Goal: Information Seeking & Learning: Understand process/instructions

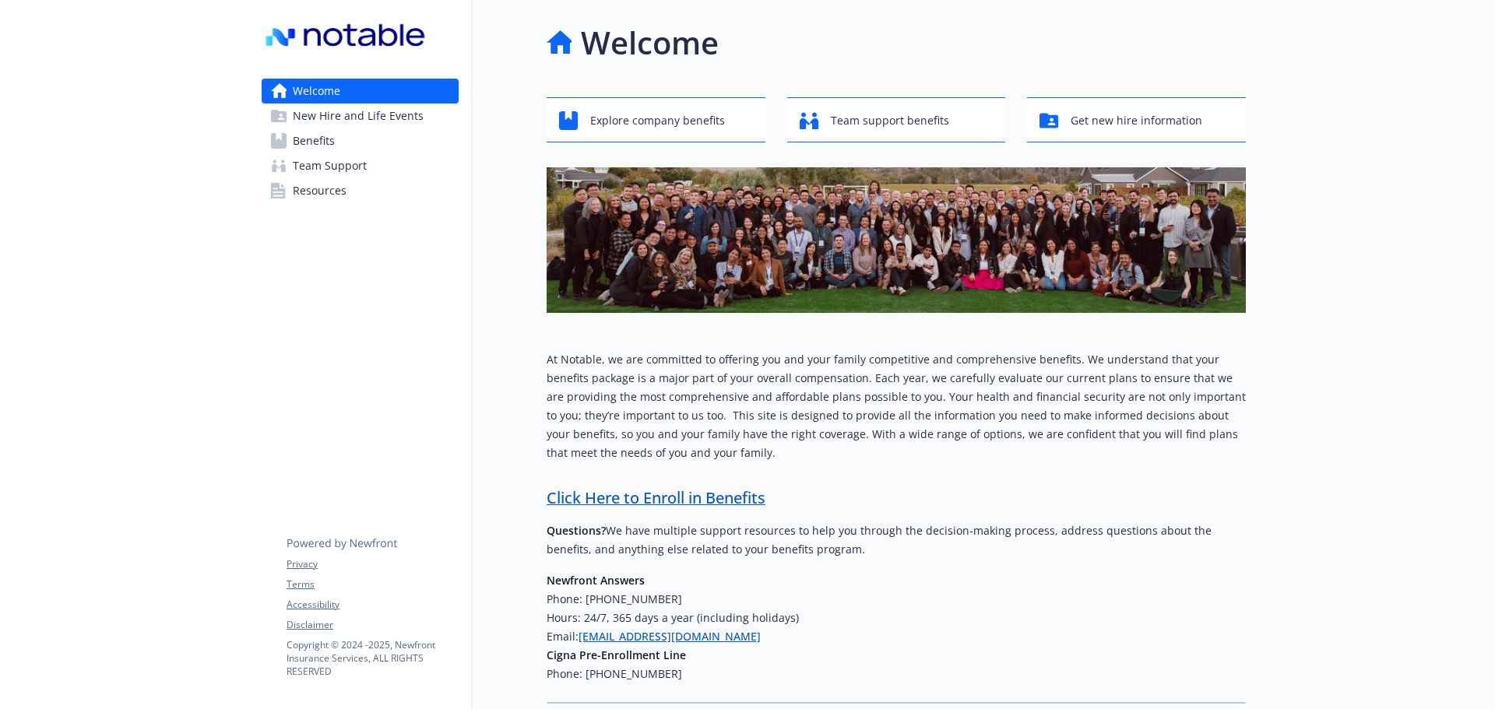
click at [375, 128] on span "New Hire and Life Events" at bounding box center [358, 116] width 131 height 25
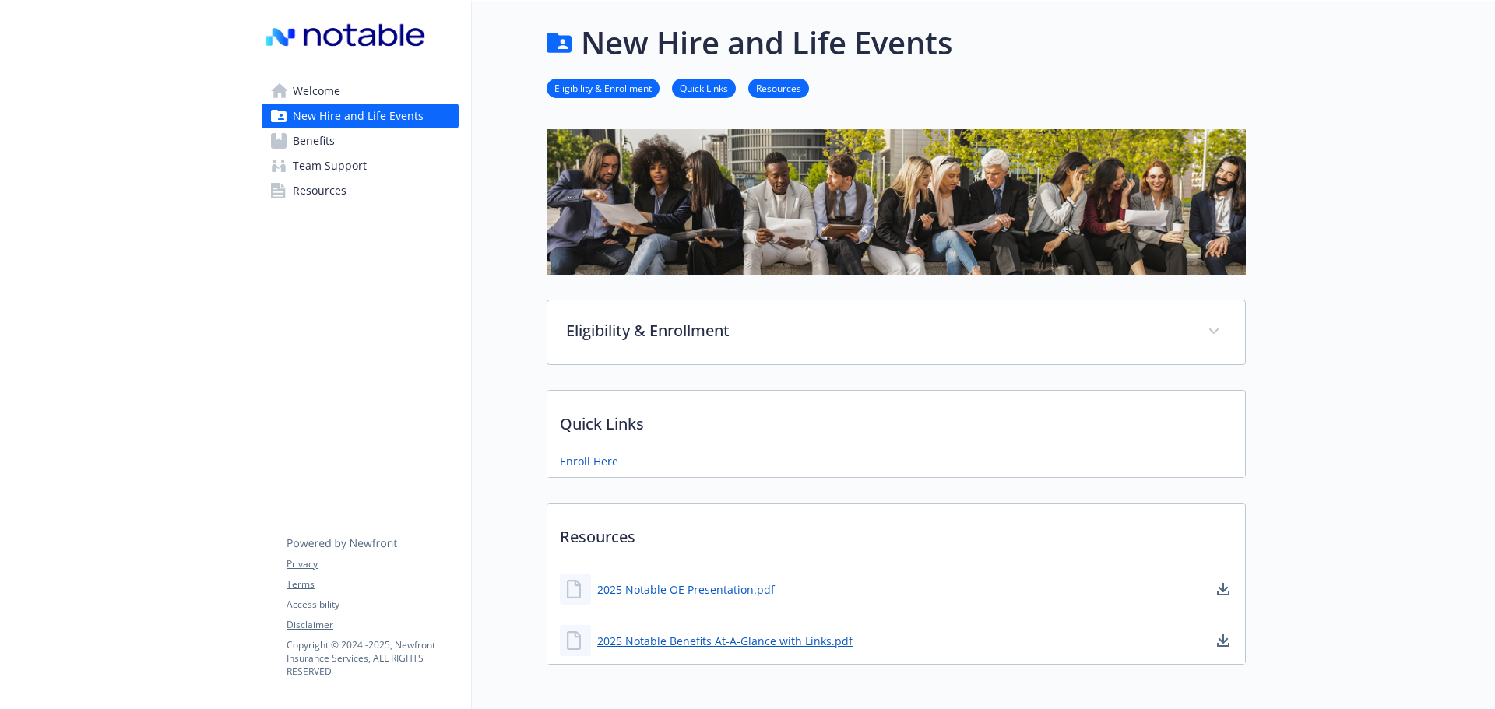
click at [399, 147] on link "Benefits" at bounding box center [360, 140] width 197 height 25
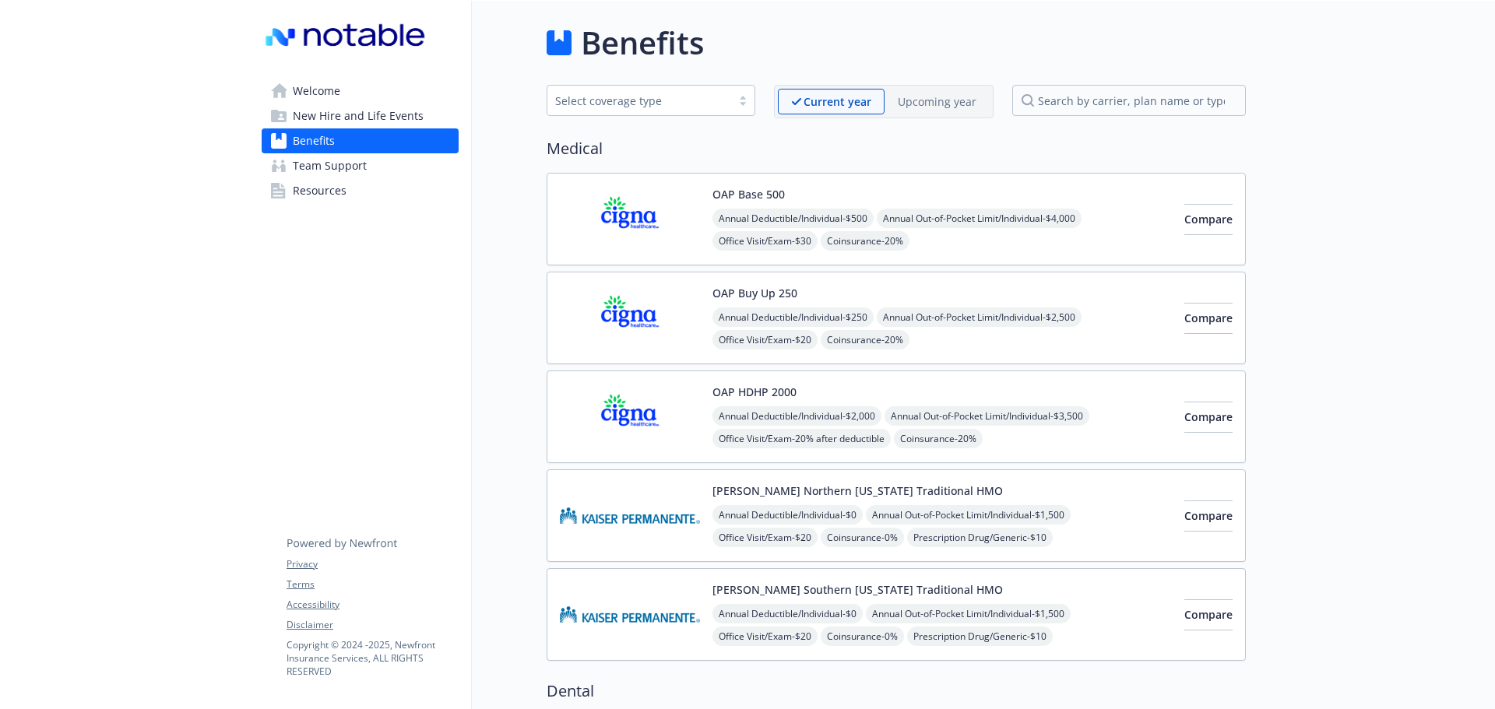
click at [369, 93] on link "Welcome" at bounding box center [360, 91] width 197 height 25
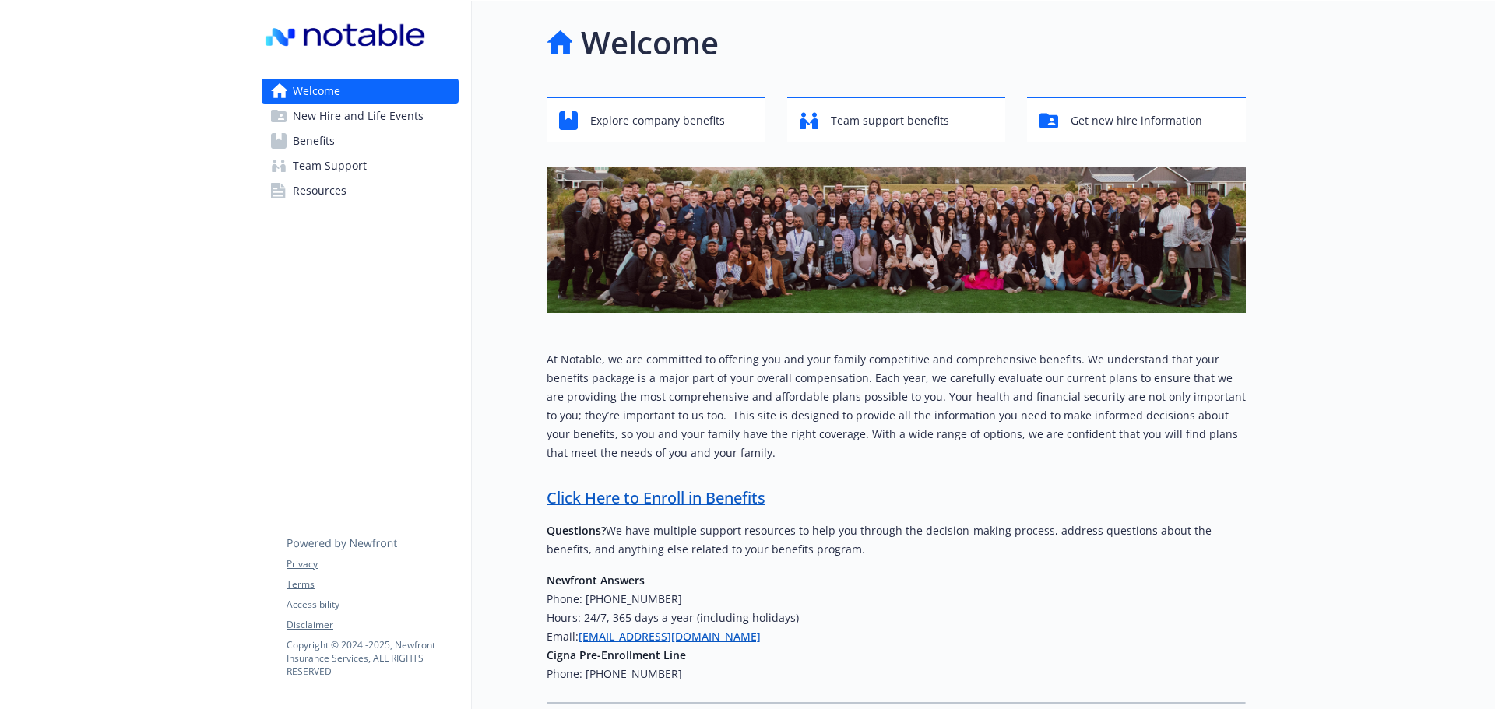
click at [391, 122] on span "New Hire and Life Events" at bounding box center [358, 116] width 131 height 25
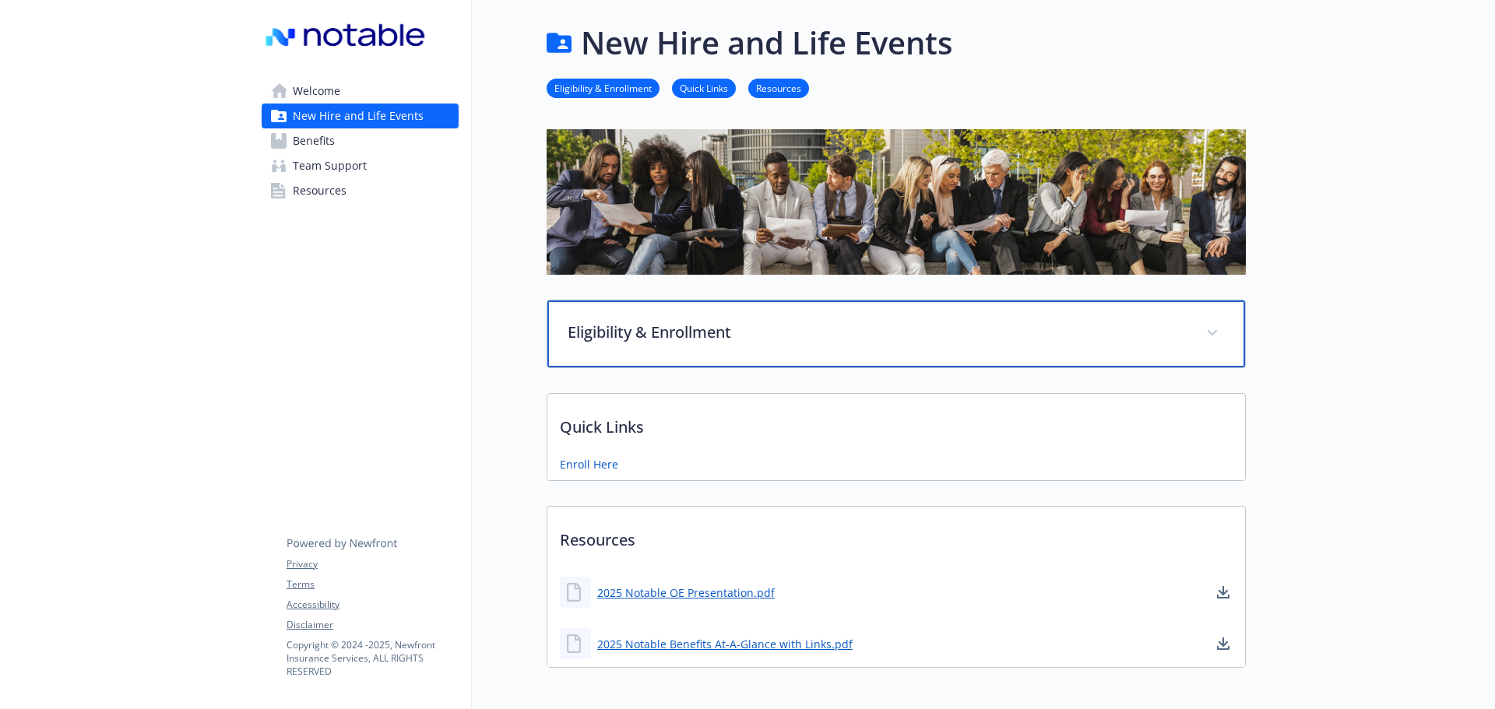
click at [685, 348] on div "Eligibility & Enrollment" at bounding box center [896, 334] width 698 height 67
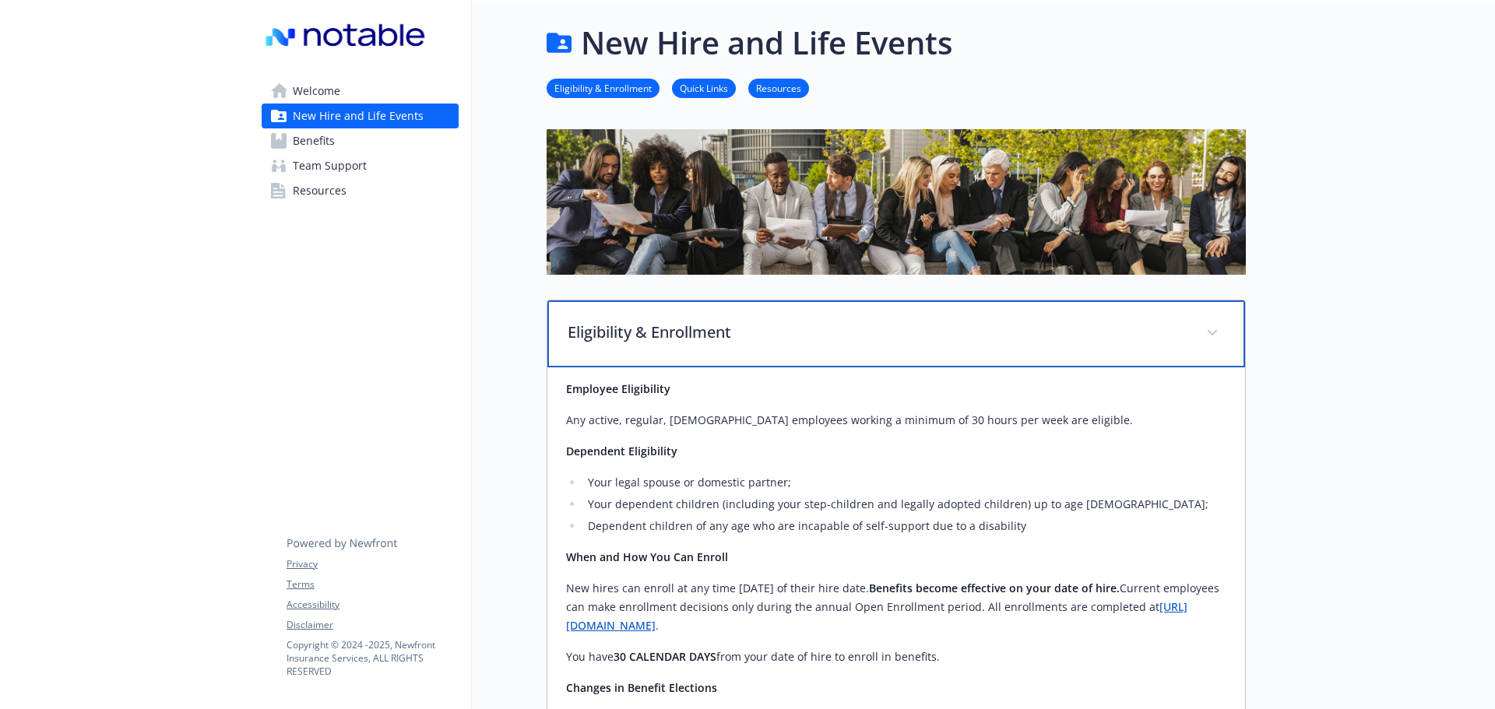
scroll to position [78, 0]
